Goal: Information Seeking & Learning: Find specific fact

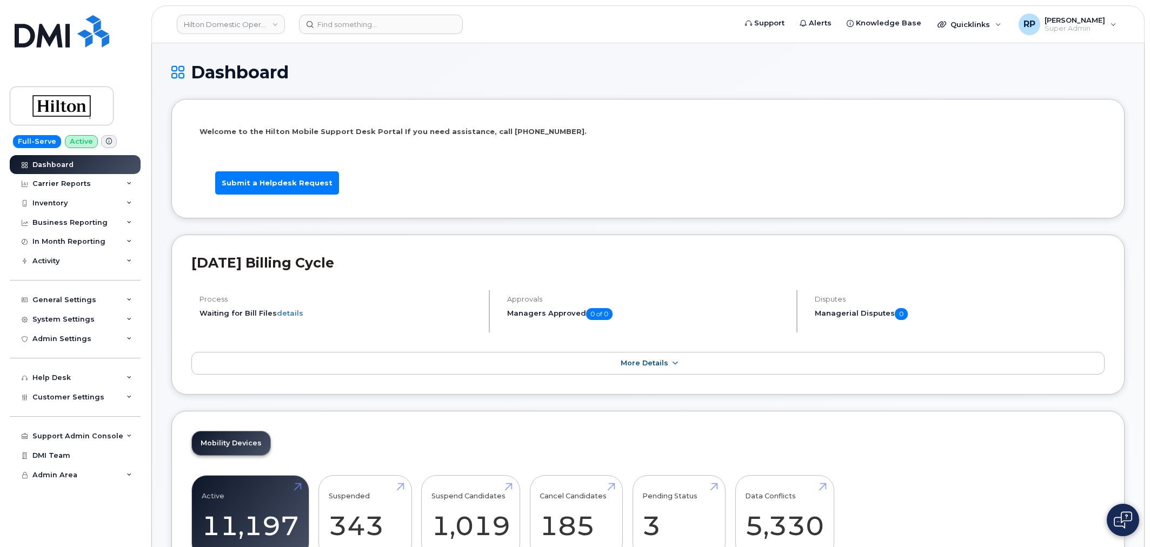
scroll to position [1577, 0]
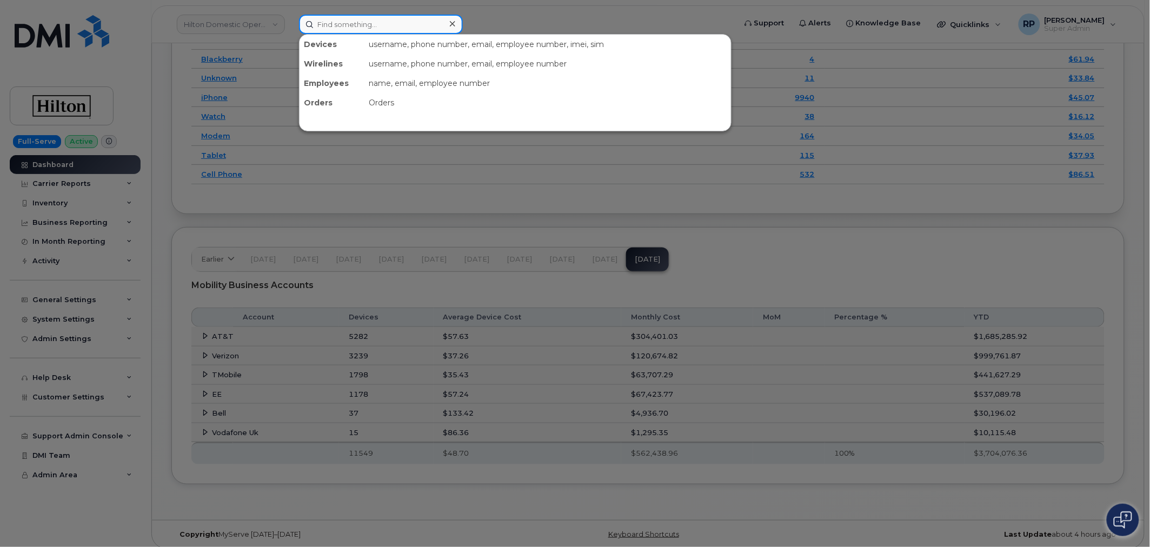
click at [336, 25] on input at bounding box center [381, 24] width 164 height 19
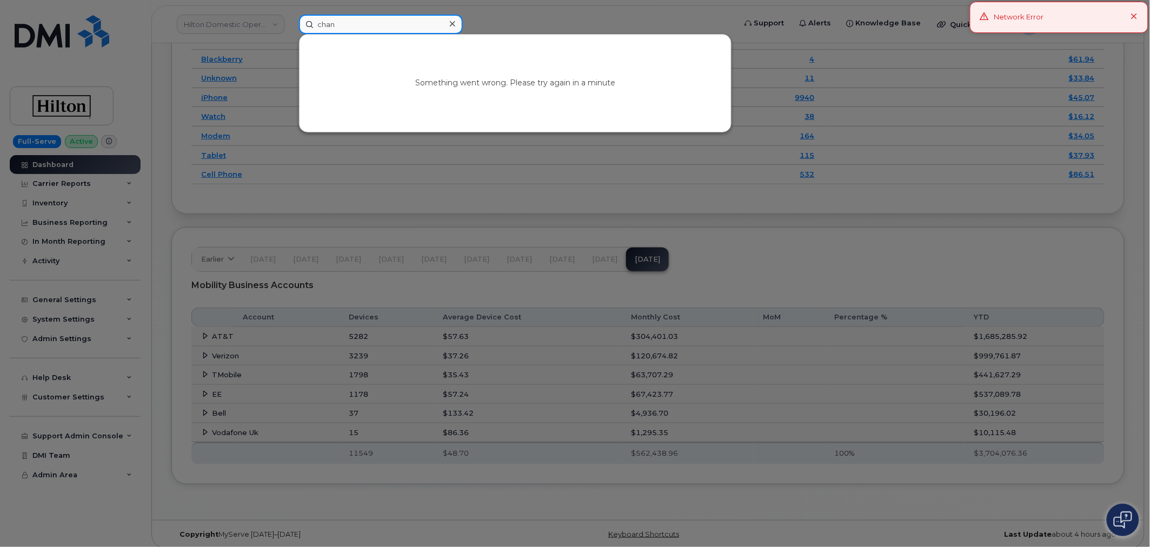
type input "chan"
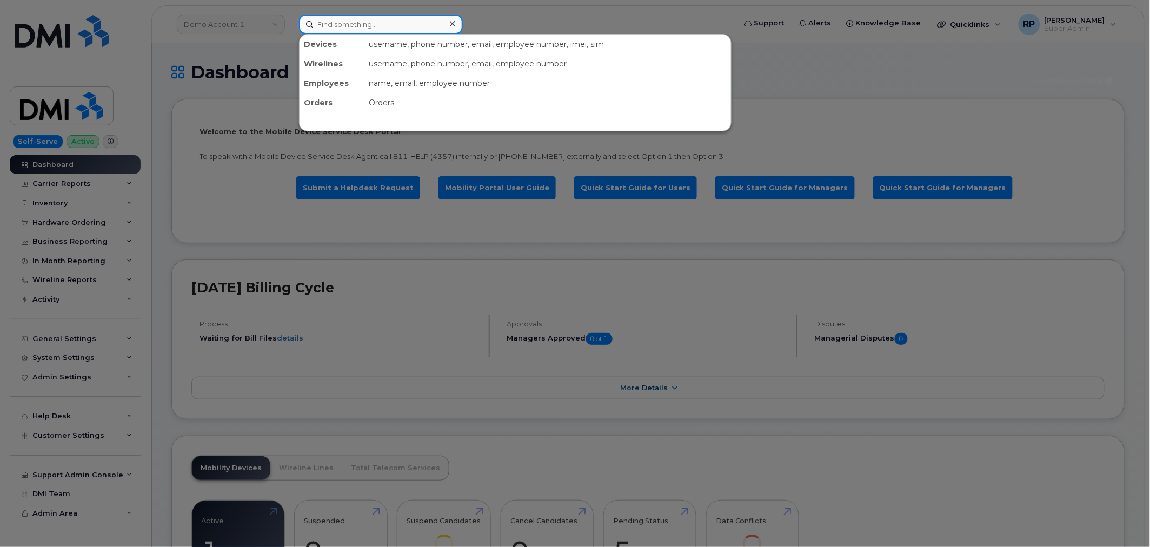
click at [337, 23] on input at bounding box center [381, 24] width 164 height 19
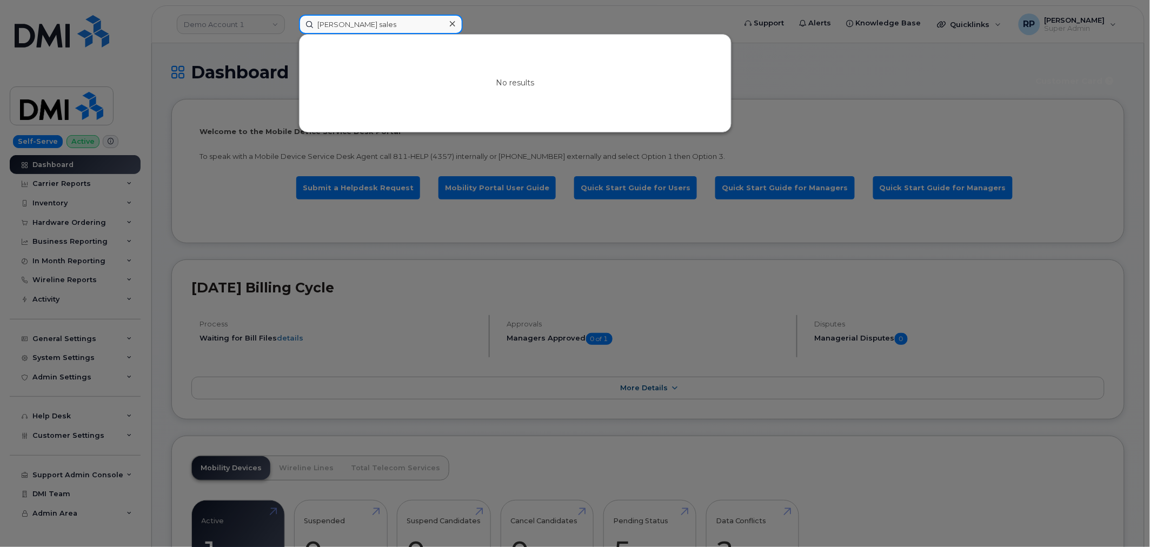
drag, startPoint x: 381, startPoint y: 27, endPoint x: 304, endPoint y: 24, distance: 76.8
click at [304, 24] on input "chandler sales" at bounding box center [381, 24] width 164 height 19
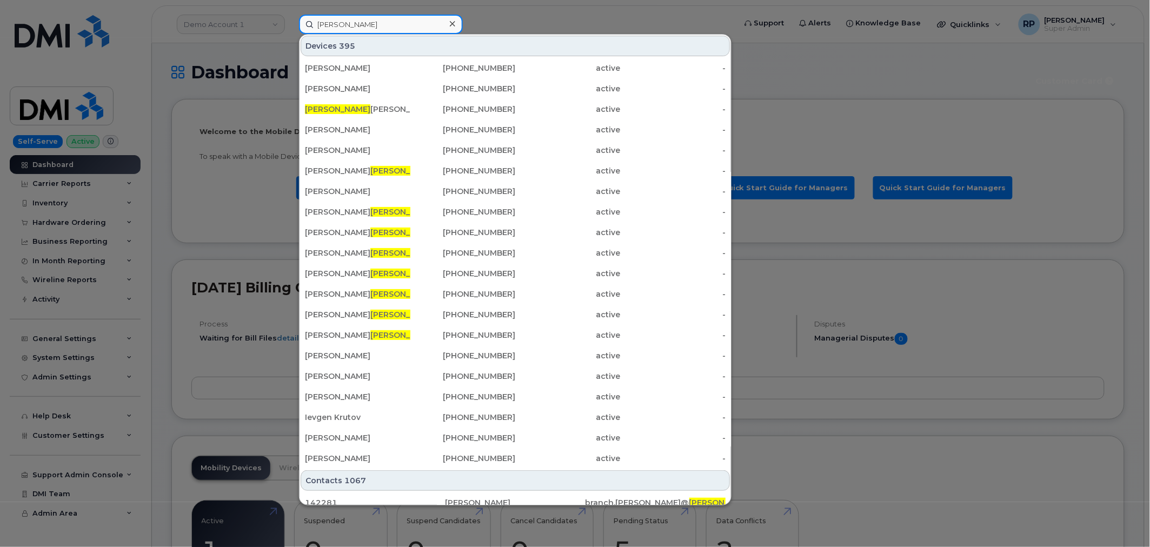
drag, startPoint x: 378, startPoint y: 26, endPoint x: 299, endPoint y: 24, distance: 79.5
click at [299, 24] on input "chandler" at bounding box center [381, 24] width 164 height 19
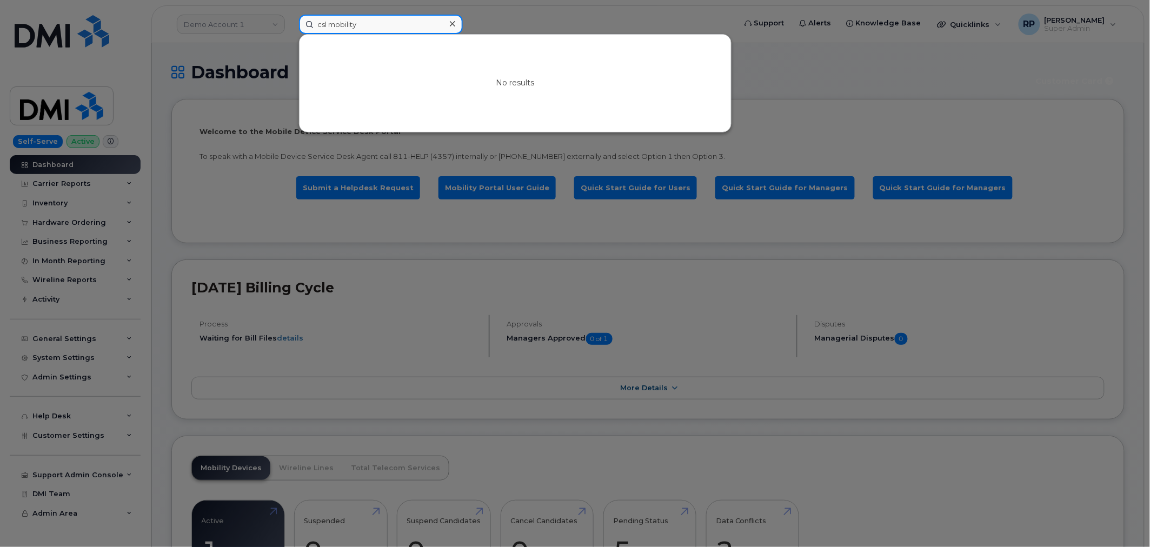
drag, startPoint x: 373, startPoint y: 22, endPoint x: 285, endPoint y: 22, distance: 87.6
click at [290, 22] on div "csl mobility No results" at bounding box center [513, 24] width 447 height 19
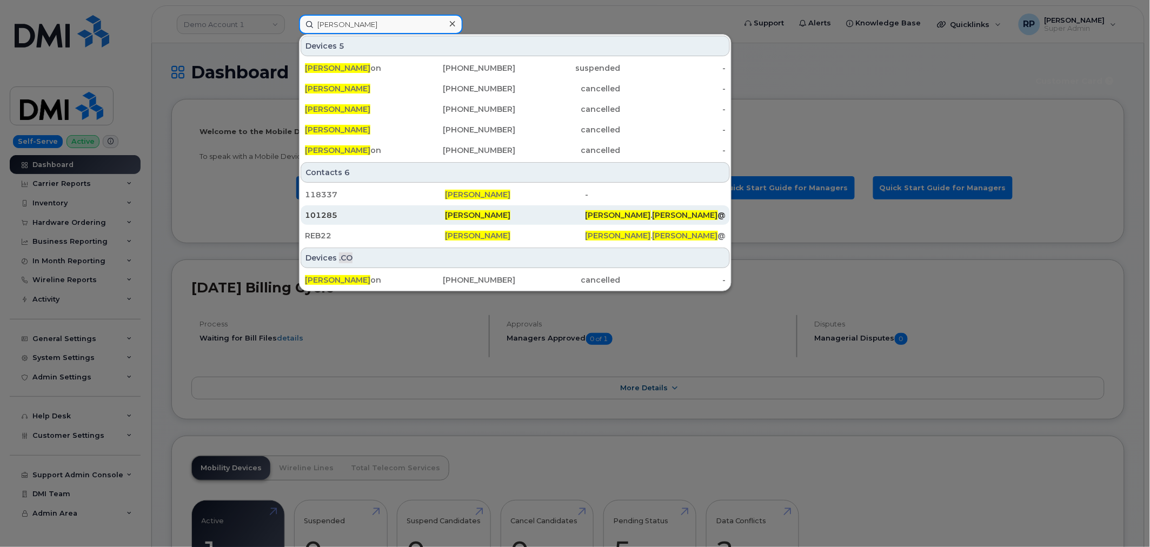
type input "brad roberts"
click at [358, 214] on div "101285" at bounding box center [375, 215] width 140 height 11
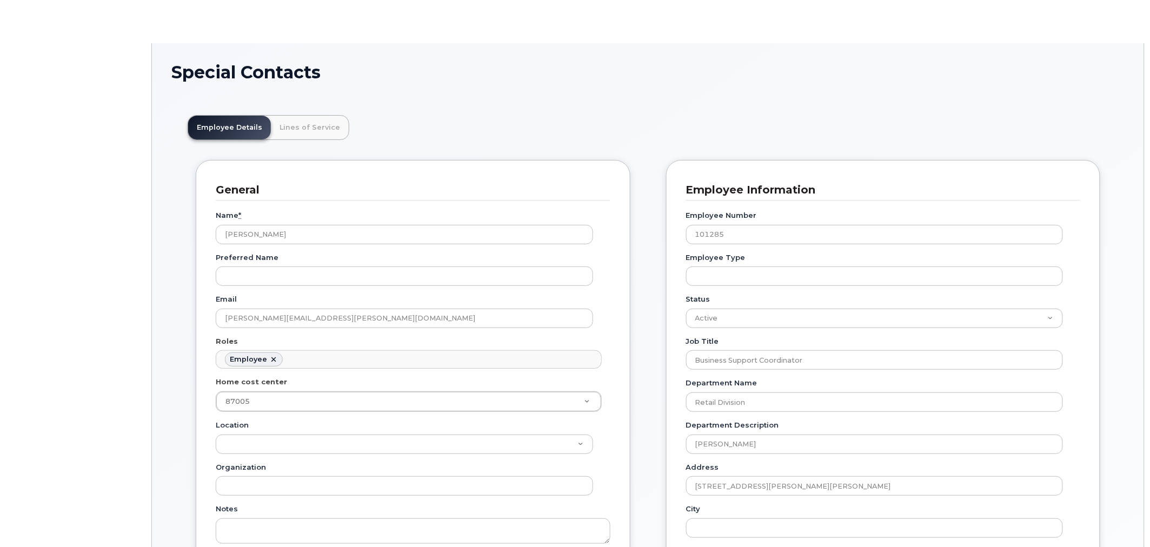
scroll to position [32, 0]
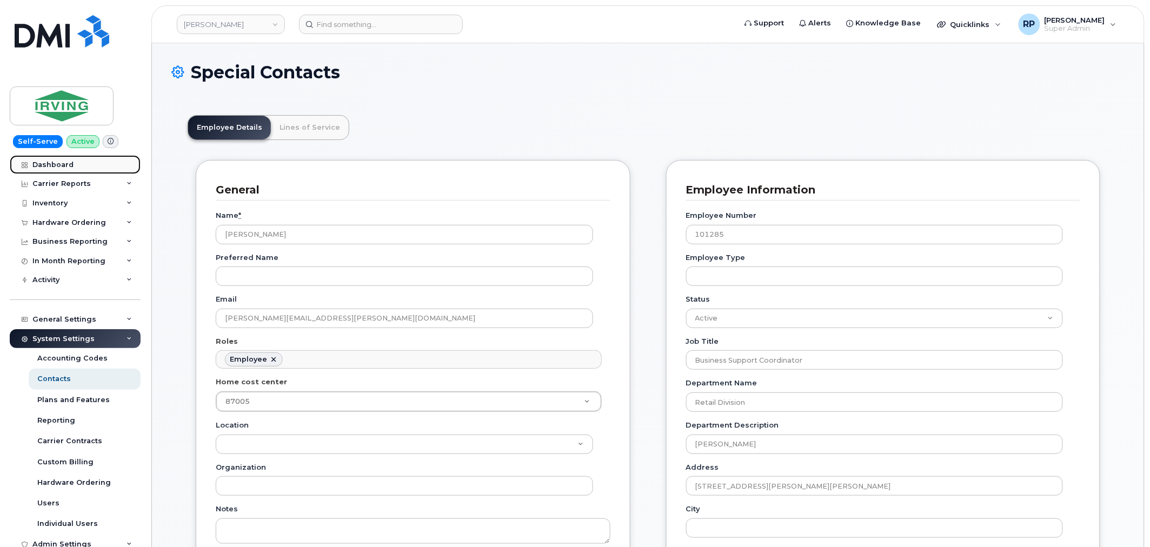
click at [59, 165] on div "Dashboard" at bounding box center [52, 165] width 41 height 9
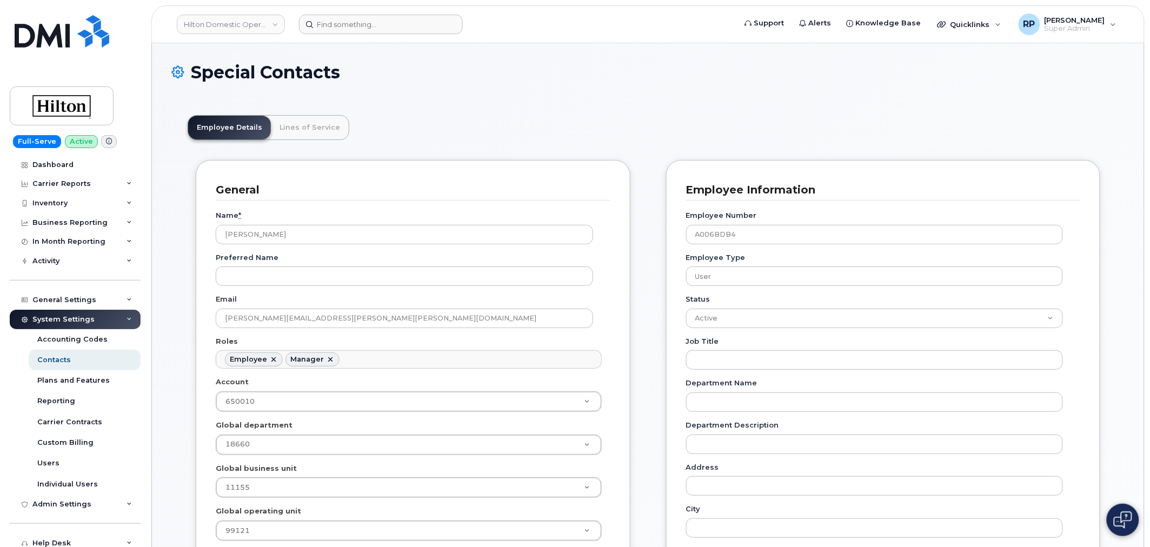
scroll to position [32, 0]
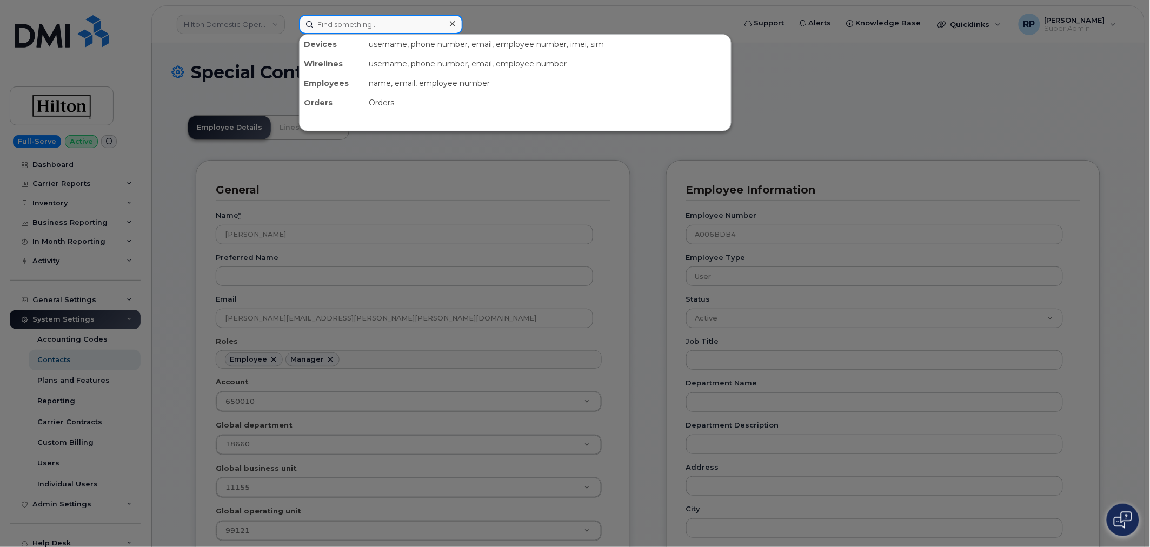
click at [352, 30] on input at bounding box center [381, 24] width 164 height 19
paste input "6507875219"
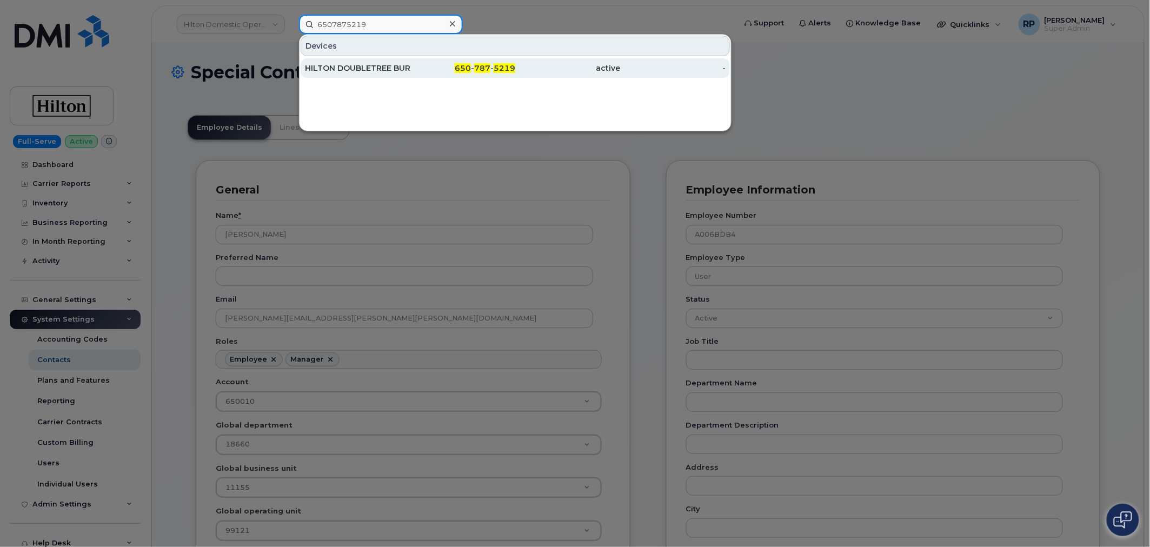
type input "6507875219"
click at [410, 74] on div "HILTON DOUBLETREE BURLINGAME" at bounding box center [462, 67] width 105 height 19
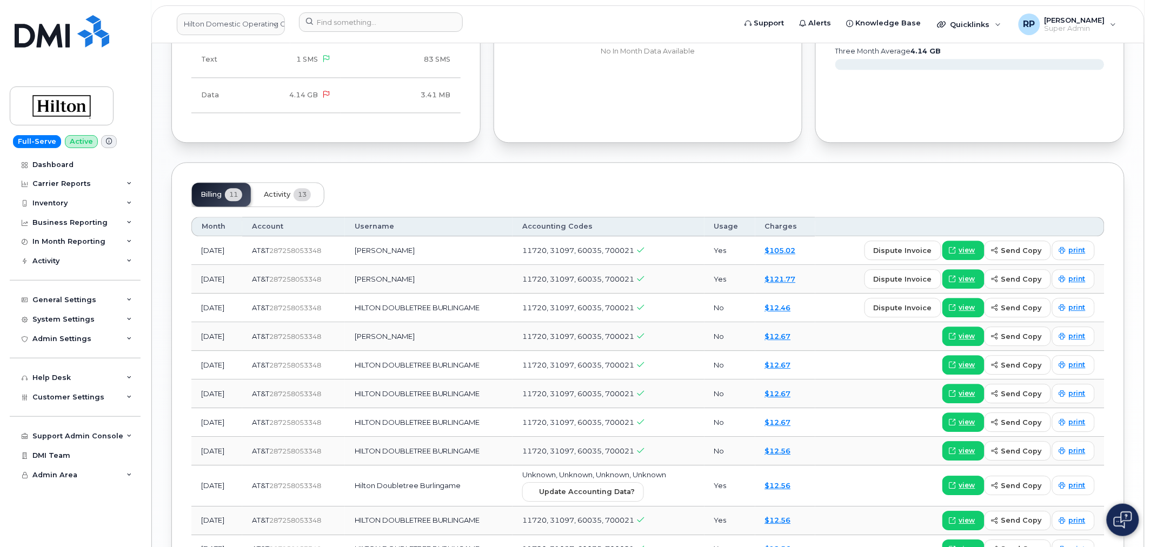
scroll to position [963, 0]
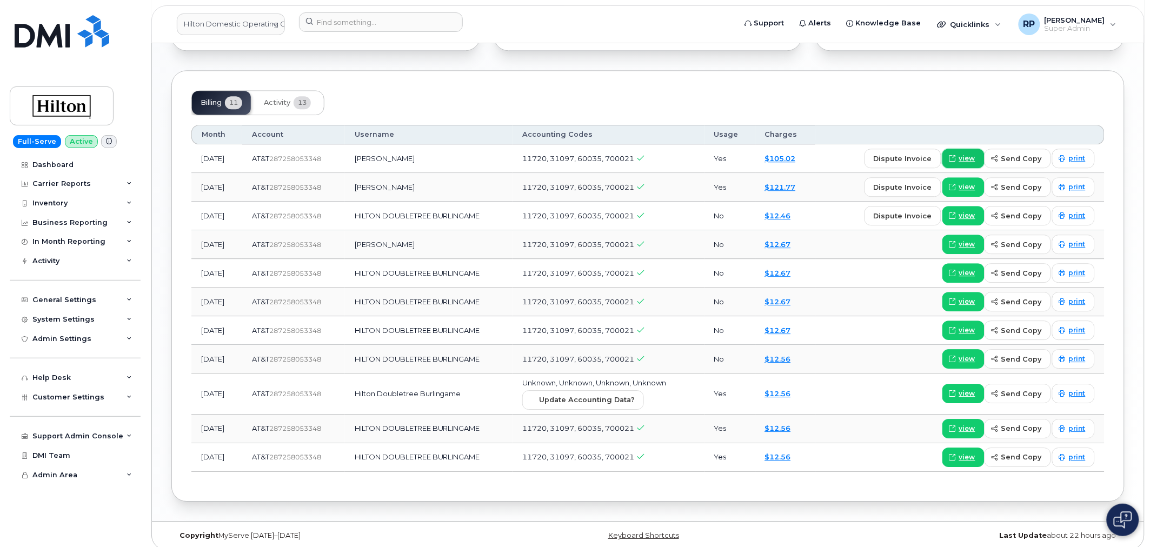
click at [969, 154] on span "view" at bounding box center [967, 159] width 16 height 10
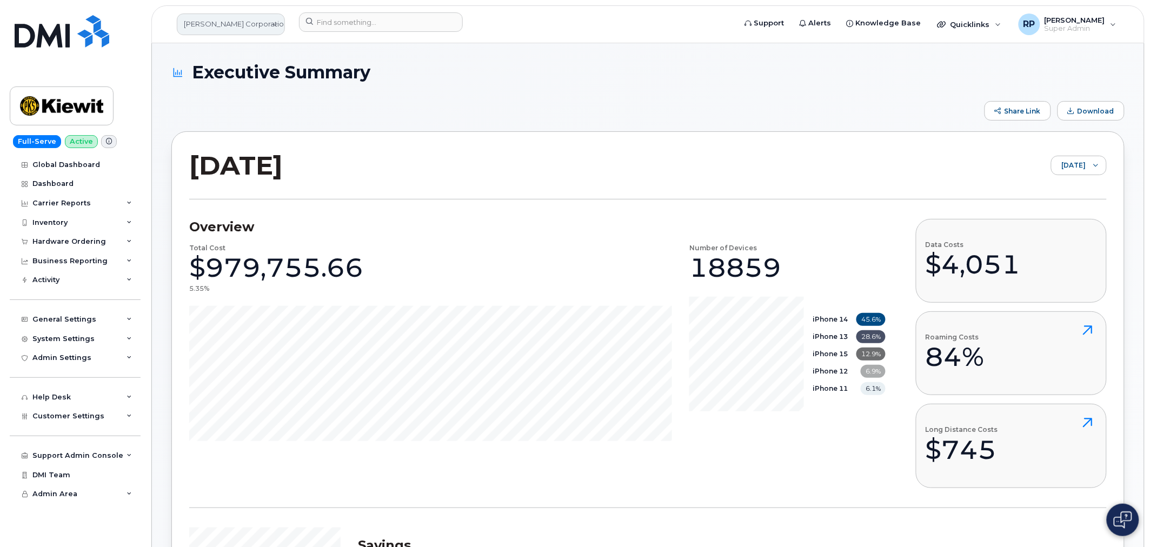
click at [223, 29] on link "Kiewit Corporation" at bounding box center [231, 25] width 108 height 22
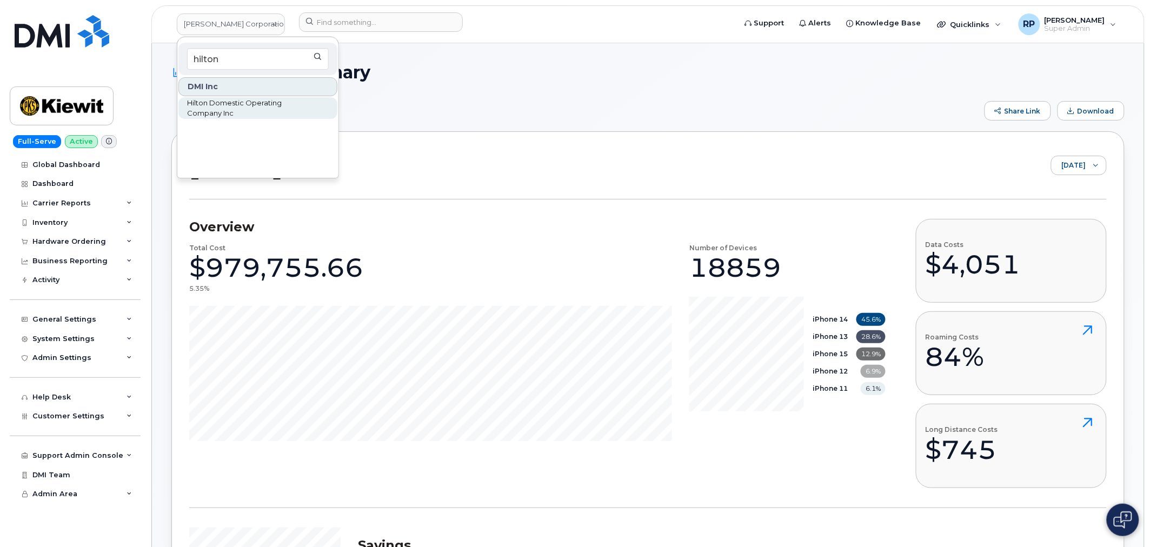
type input "hilton"
click at [215, 109] on span "Hilton Domestic Operating Company Inc" at bounding box center [249, 108] width 124 height 21
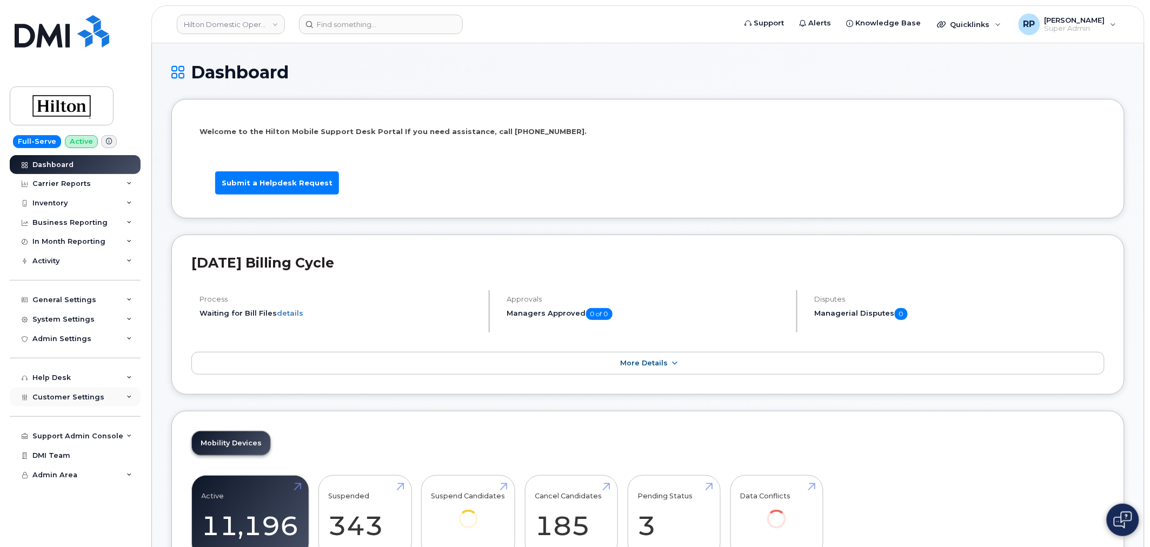
click at [76, 394] on span "Customer Settings" at bounding box center [68, 397] width 72 height 8
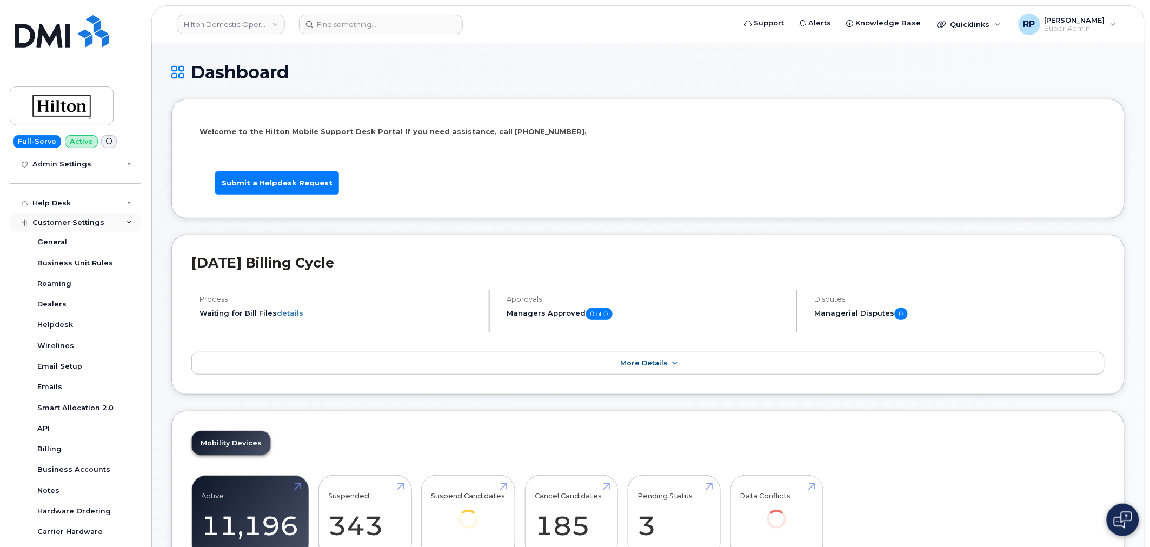
scroll to position [247, 0]
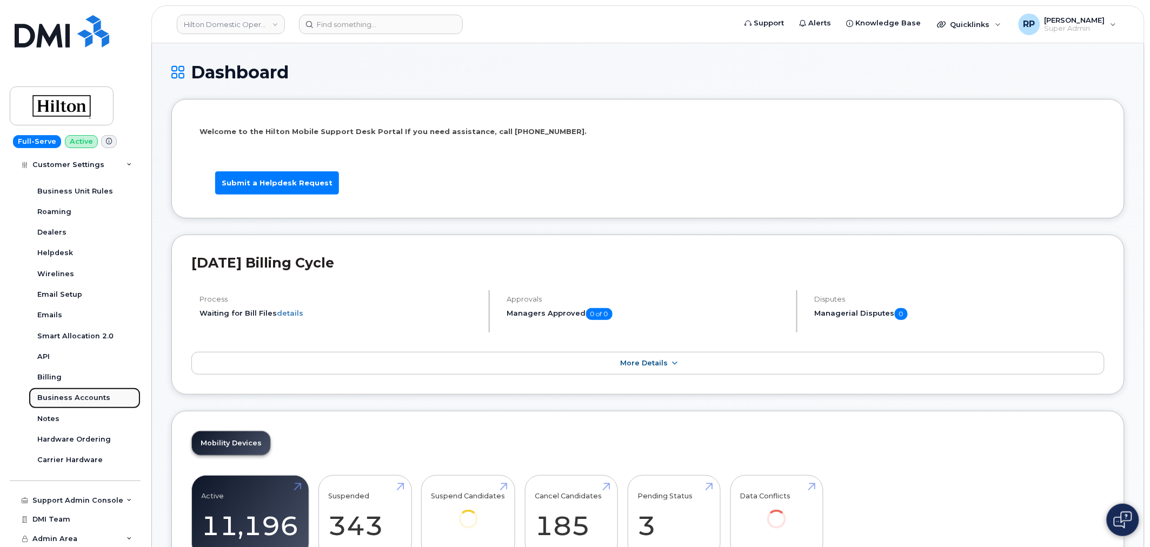
click at [82, 398] on div "Business Accounts" at bounding box center [73, 398] width 73 height 10
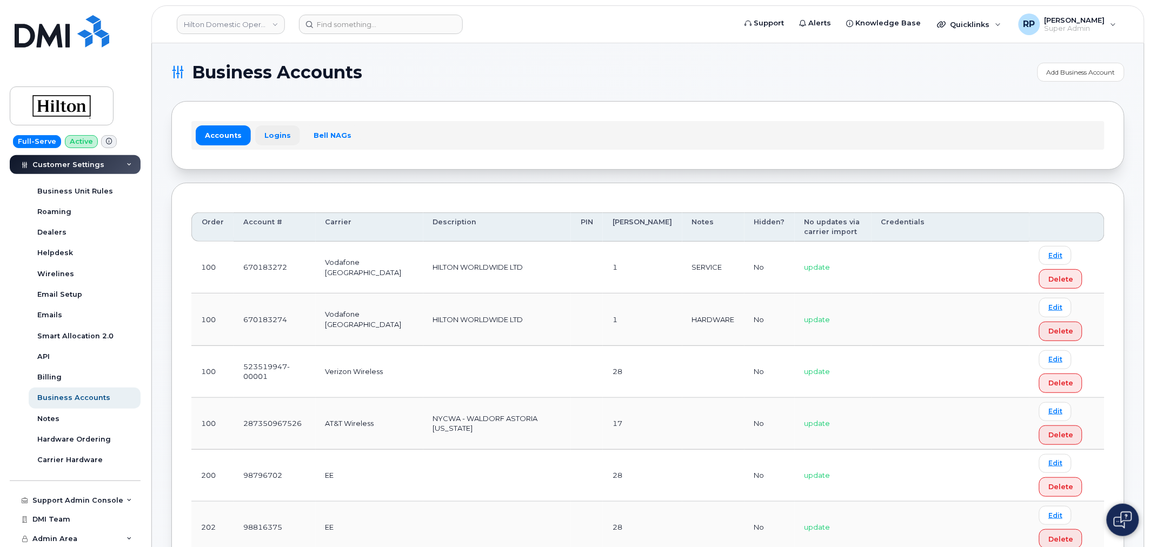
click at [273, 137] on link "Logins" at bounding box center [277, 134] width 45 height 19
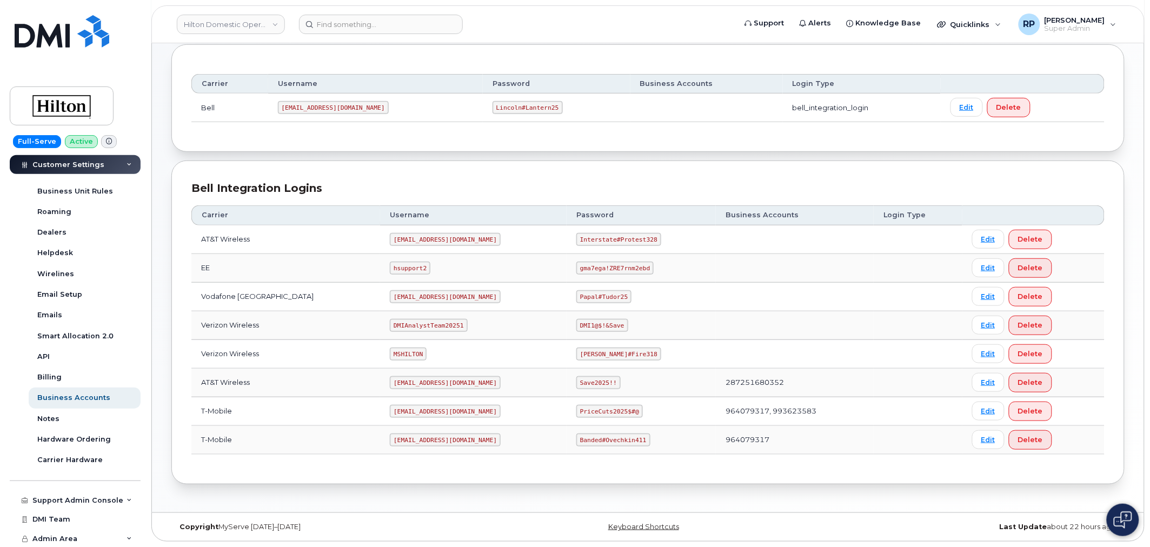
scroll to position [139, 0]
drag, startPoint x: 372, startPoint y: 241, endPoint x: 451, endPoint y: 241, distance: 79.5
click at [451, 241] on td "[EMAIL_ADDRESS][DOMAIN_NAME]" at bounding box center [473, 239] width 187 height 29
copy code "[EMAIL_ADDRESS][DOMAIN_NAME]"
drag, startPoint x: 569, startPoint y: 238, endPoint x: 656, endPoint y: 242, distance: 87.1
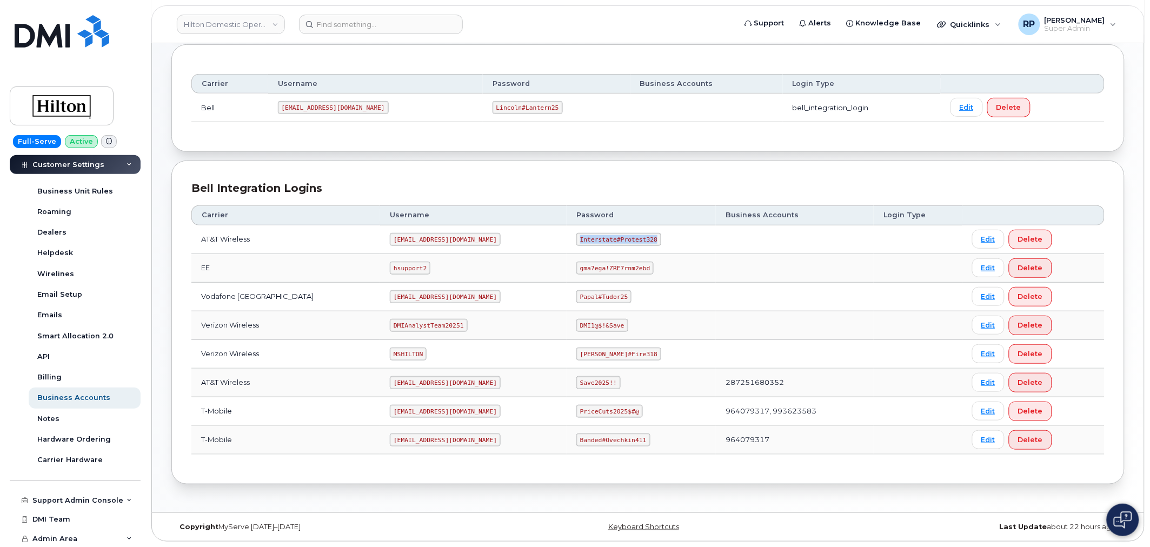
click at [656, 242] on td "Interstate#Protest328" at bounding box center [641, 239] width 149 height 29
copy code "Interstate#Protest328"
drag, startPoint x: 374, startPoint y: 239, endPoint x: 440, endPoint y: 240, distance: 66.5
click at [440, 240] on code "[EMAIL_ADDRESS][DOMAIN_NAME]" at bounding box center [445, 239] width 111 height 13
copy code "[EMAIL_ADDRESS][DOMAIN_NAME]"
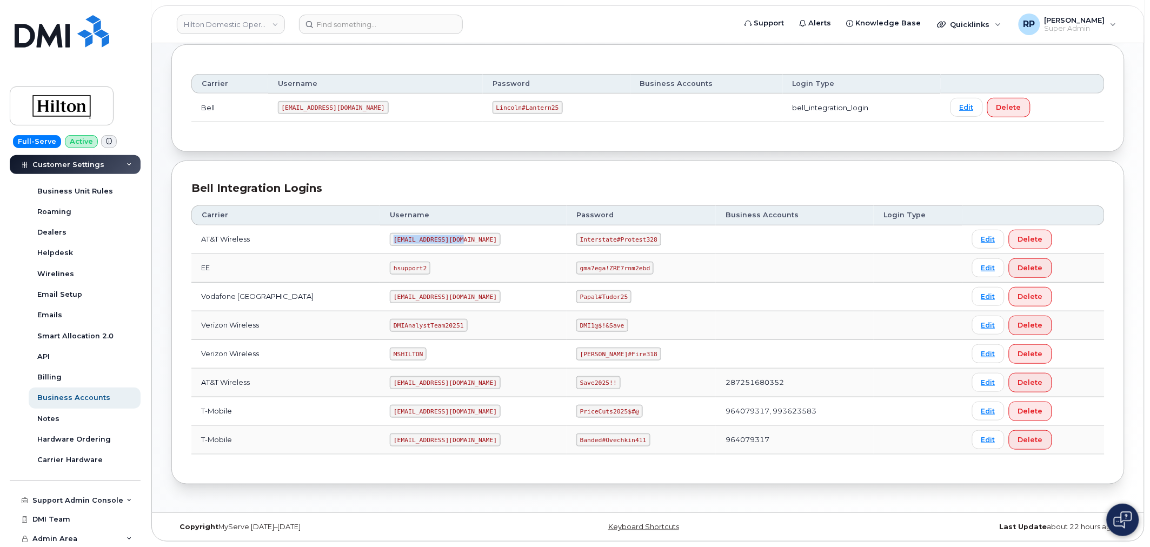
drag, startPoint x: 375, startPoint y: 380, endPoint x: 489, endPoint y: 384, distance: 114.2
click at [489, 384] on td "[EMAIL_ADDRESS][DOMAIN_NAME]" at bounding box center [473, 383] width 187 height 29
copy code "[EMAIL_ADDRESS][DOMAIN_NAME]"
drag, startPoint x: 568, startPoint y: 381, endPoint x: 607, endPoint y: 381, distance: 38.9
click at [607, 381] on td "Save2025!!" at bounding box center [641, 383] width 149 height 29
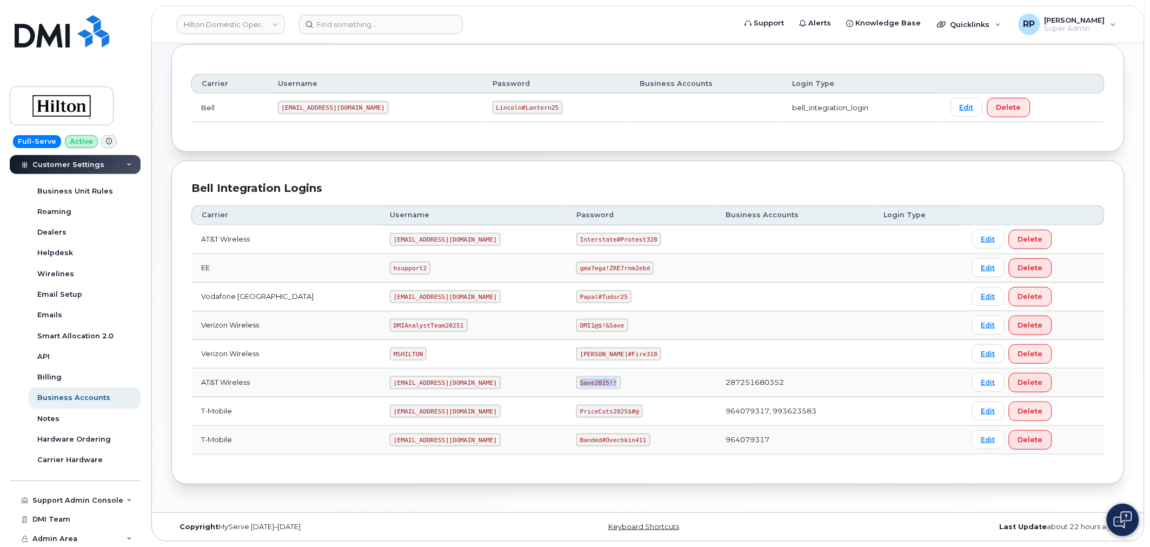
copy code "Save2025!!"
